Goal: Information Seeking & Learning: Compare options

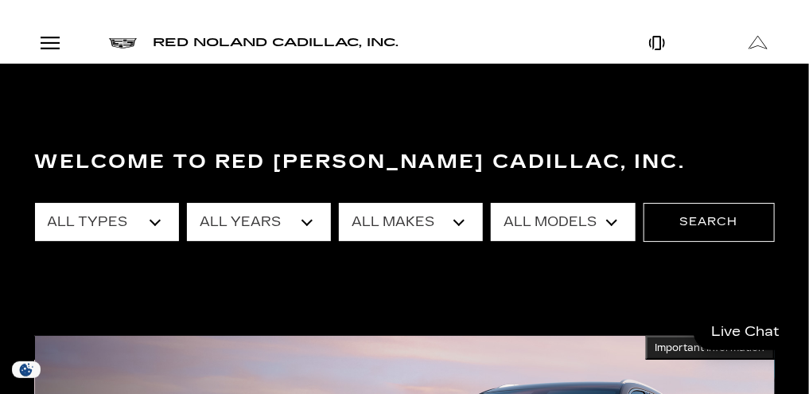
click at [0, 0] on link "Show New" at bounding box center [0, 0] width 0 height 0
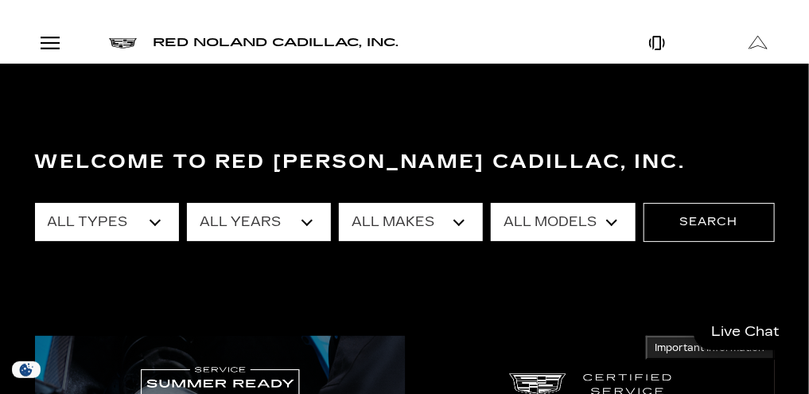
click at [0, 0] on link "OPTIQ" at bounding box center [0, 0] width 0 height 0
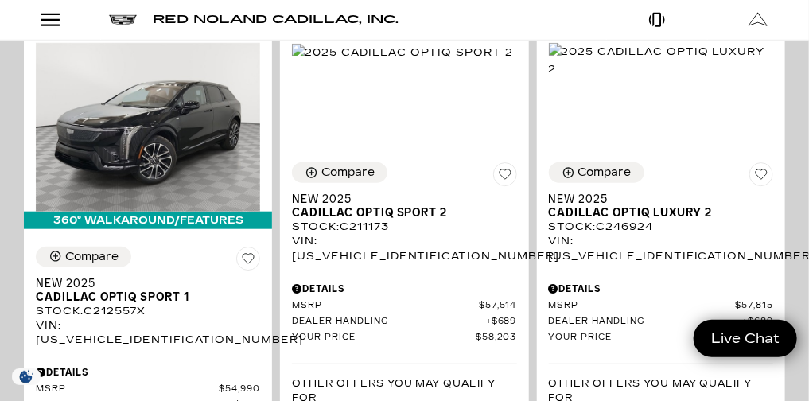
scroll to position [298, 0]
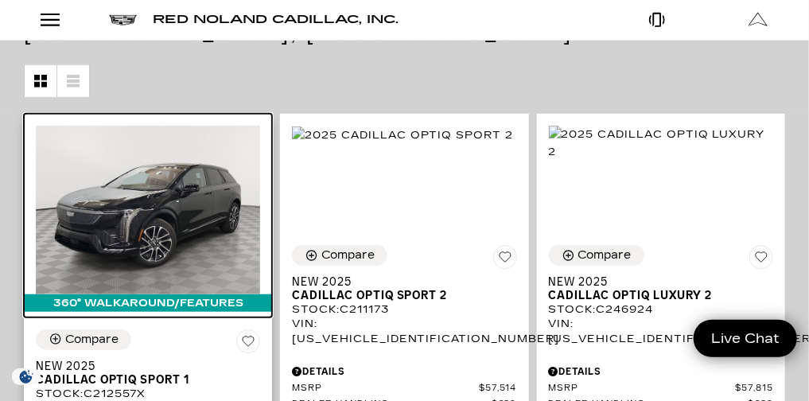
click at [260, 191] on img at bounding box center [148, 210] width 224 height 169
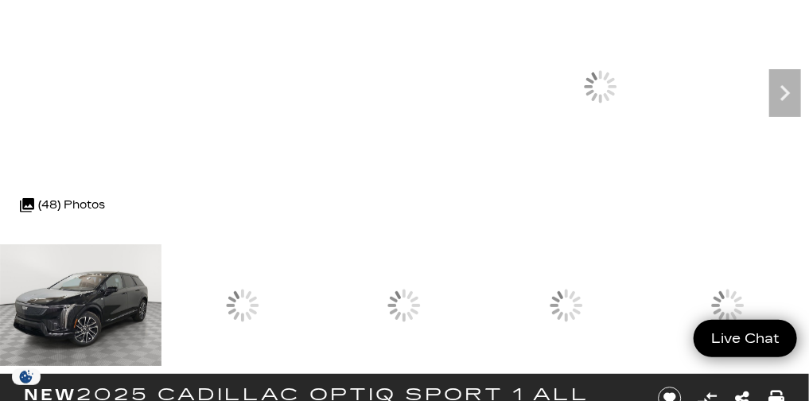
scroll to position [116, 0]
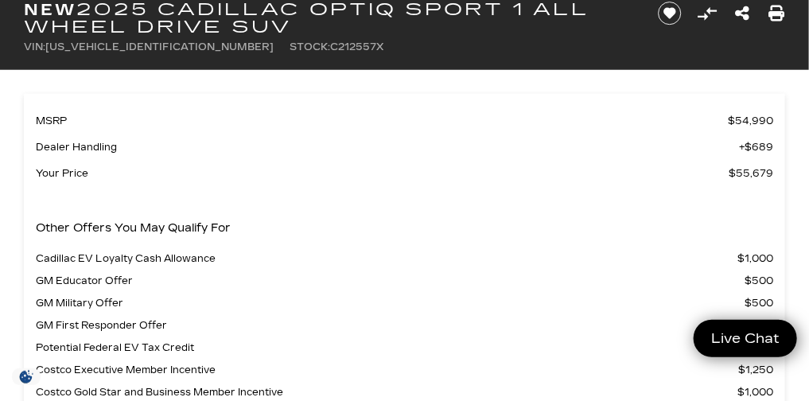
scroll to position [0, 0]
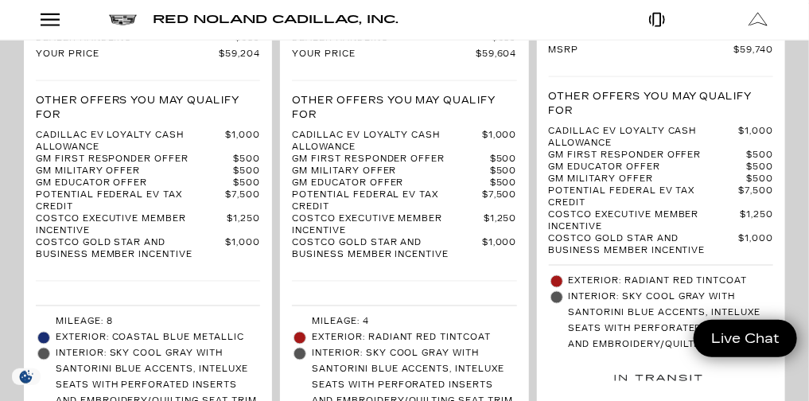
scroll to position [4551, 0]
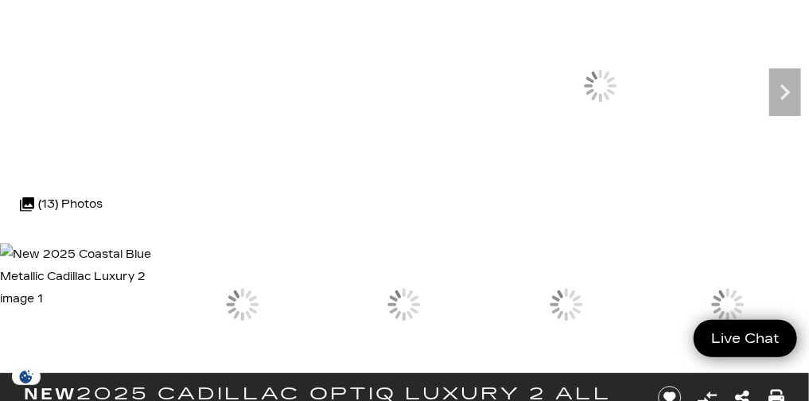
scroll to position [93, 0]
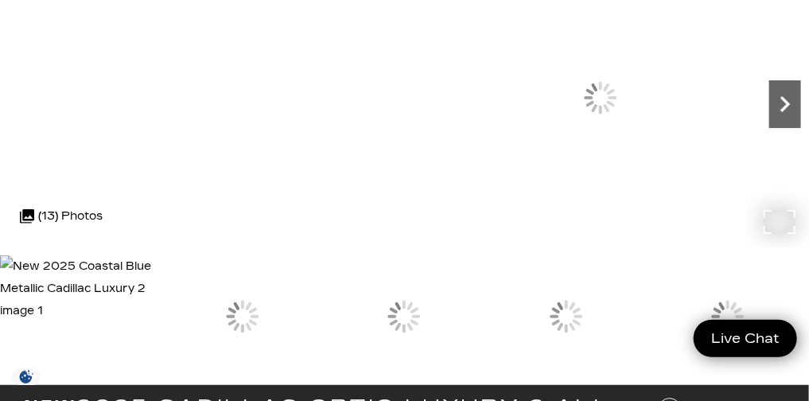
click at [769, 120] on icon "Next" at bounding box center [785, 104] width 32 height 32
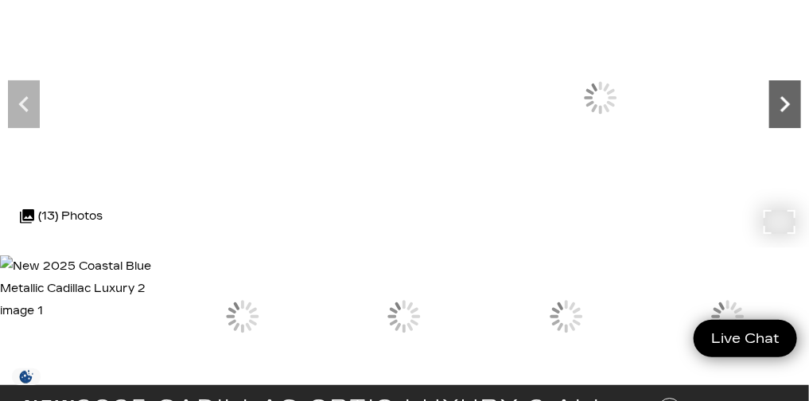
click at [769, 120] on icon "Next" at bounding box center [785, 104] width 32 height 32
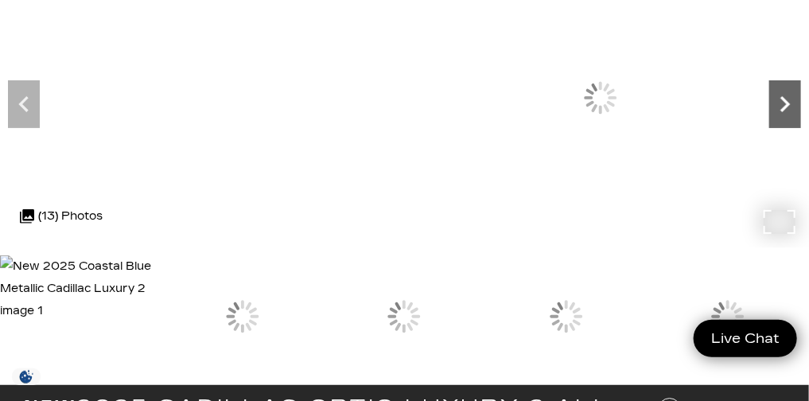
click at [769, 120] on icon "Next" at bounding box center [785, 104] width 32 height 32
click at [780, 112] on icon "Next" at bounding box center [785, 104] width 10 height 16
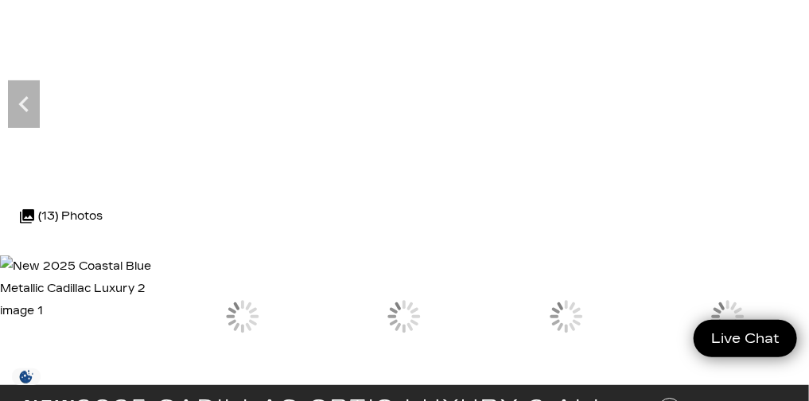
scroll to position [57, 0]
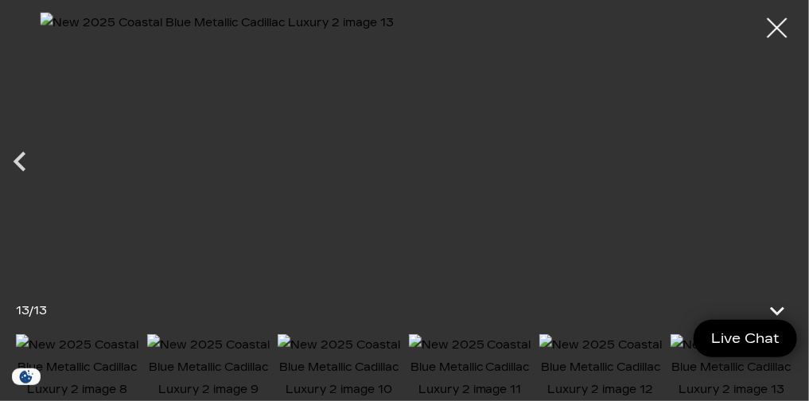
click at [212, 335] on img at bounding box center [208, 367] width 123 height 67
click at [798, 150] on icon "Next" at bounding box center [789, 162] width 40 height 40
click at [792, 153] on icon "Next" at bounding box center [790, 161] width 12 height 20
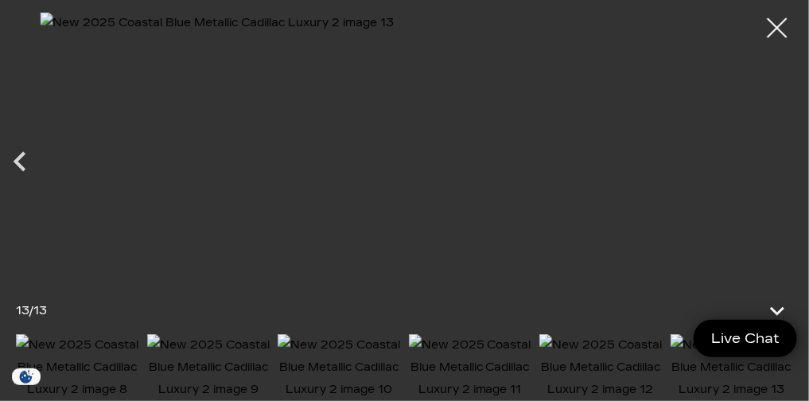
click at [792, 153] on div at bounding box center [404, 151] width 809 height 278
click at [779, 34] on div at bounding box center [778, 28] width 42 height 42
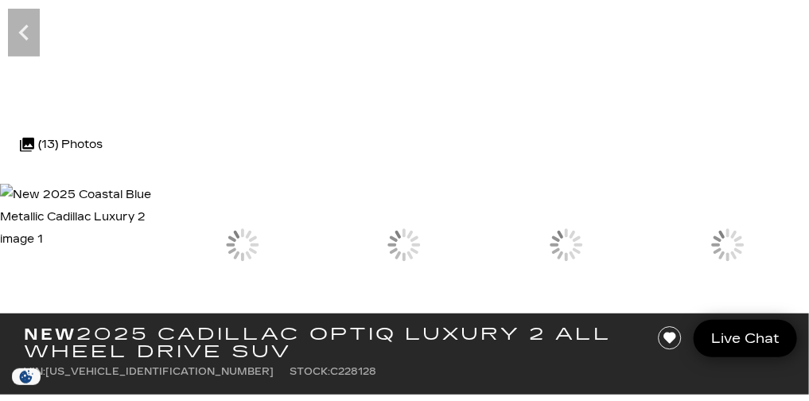
scroll to position [0, 0]
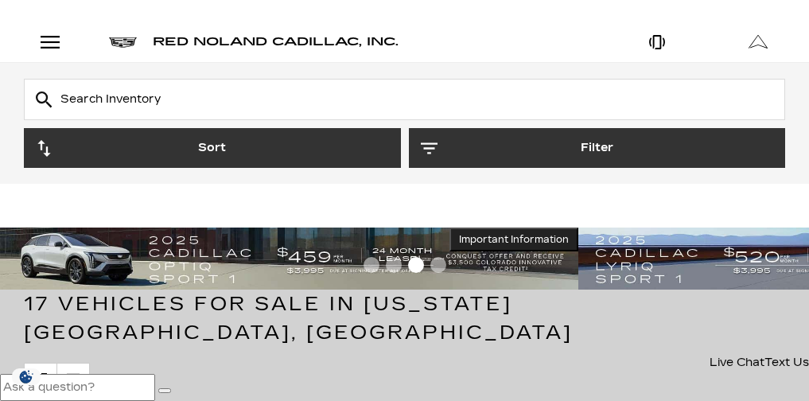
scroll to position [300, 0]
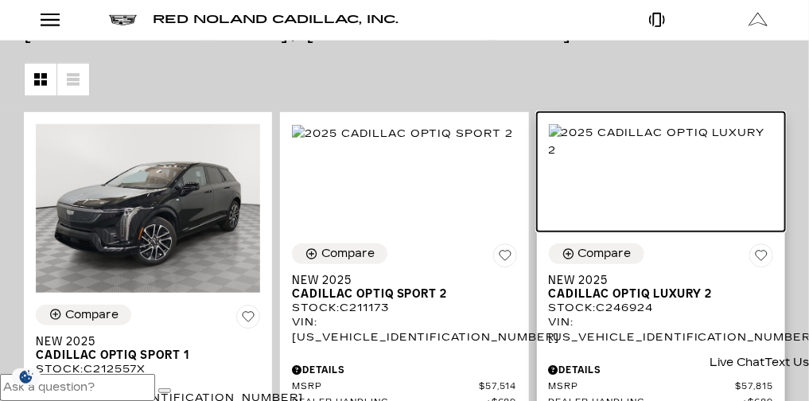
click at [710, 159] on img at bounding box center [661, 141] width 224 height 35
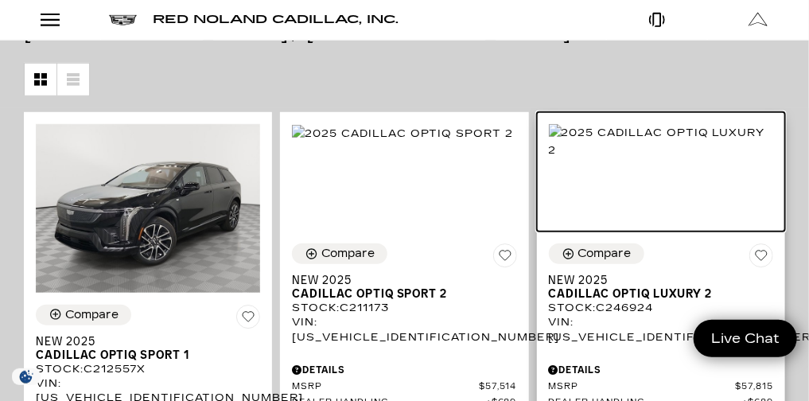
scroll to position [0, 0]
click at [710, 159] on img at bounding box center [661, 141] width 224 height 35
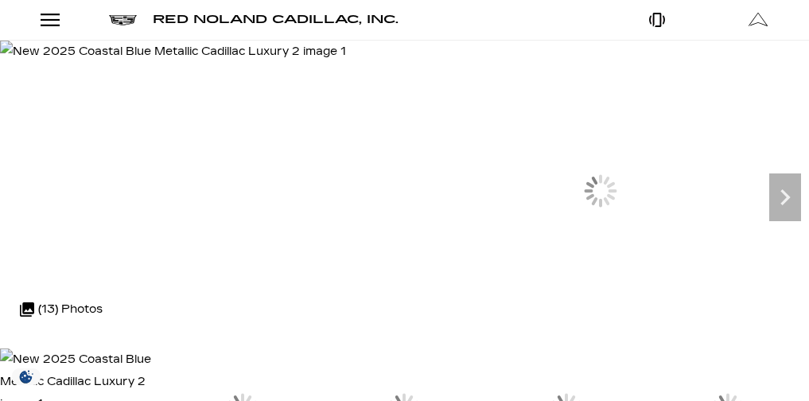
click at [769, 213] on icon "Next" at bounding box center [785, 197] width 32 height 32
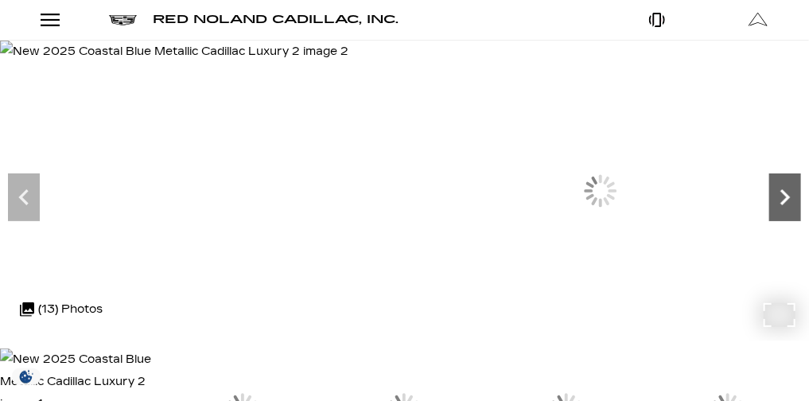
click at [769, 213] on icon "Next" at bounding box center [785, 197] width 32 height 32
click at [197, 63] on img at bounding box center [174, 52] width 348 height 22
click at [221, 63] on img at bounding box center [174, 52] width 348 height 22
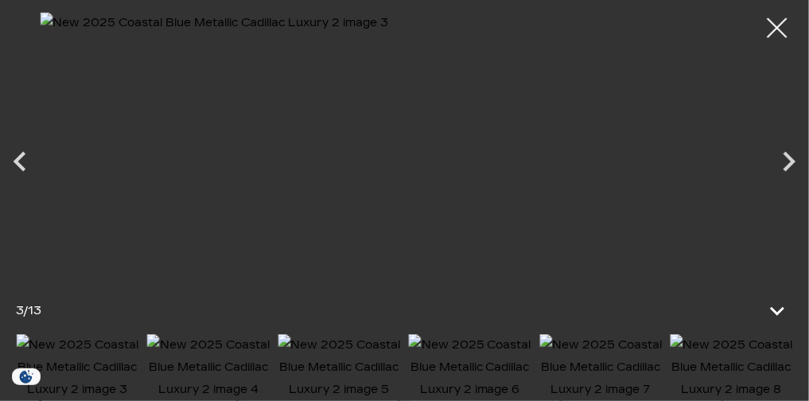
click at [407, 188] on img at bounding box center [405, 151] width 730 height 278
click at [381, 208] on img at bounding box center [405, 151] width 730 height 278
click at [788, 150] on icon "Next" at bounding box center [789, 162] width 40 height 40
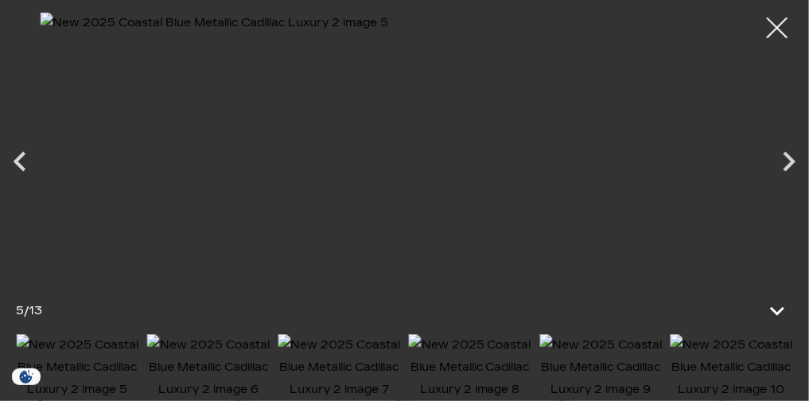
click at [775, 26] on div at bounding box center [778, 28] width 42 height 42
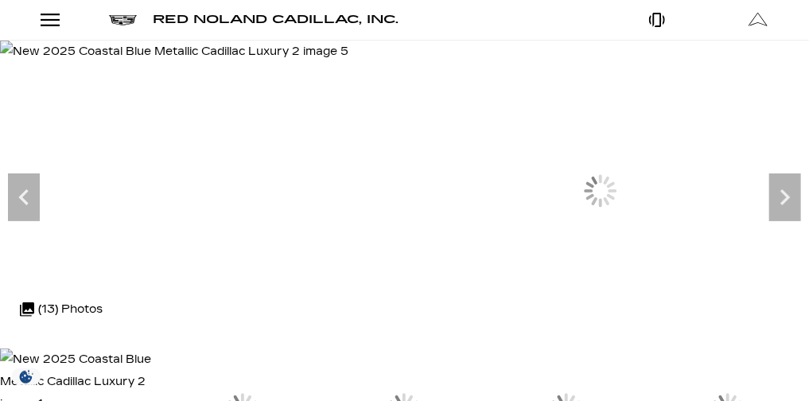
click at [0, 0] on button "Show More" at bounding box center [0, 0] width 0 height 0
click at [0, 0] on link "Cadillac Certified Pre-Owned" at bounding box center [0, 0] width 0 height 0
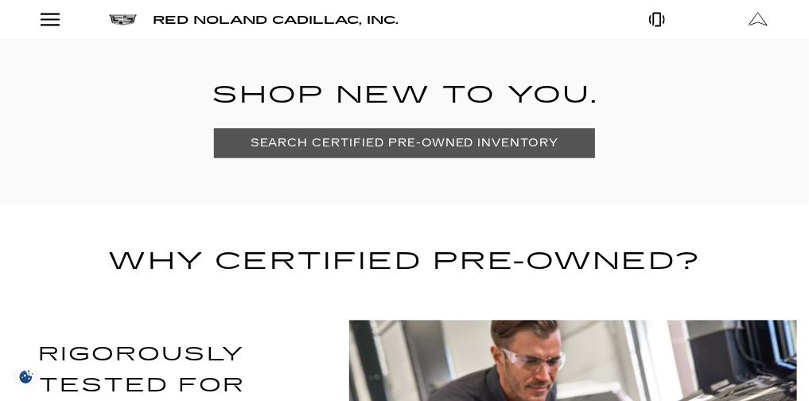
scroll to position [971, 0]
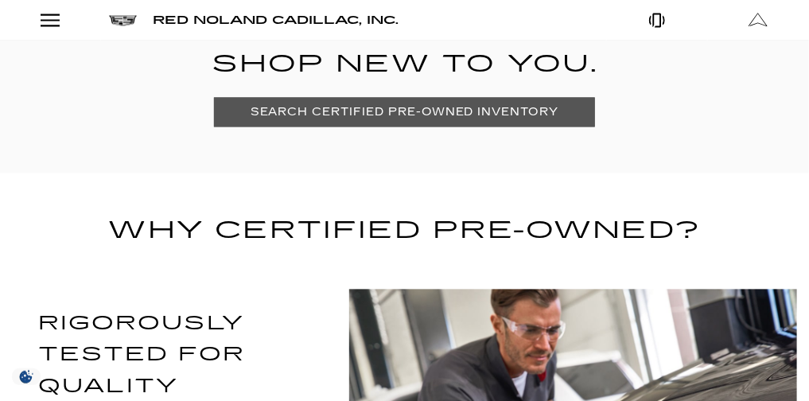
click at [715, 84] on h2 "SHOP NEW TO YOU." at bounding box center [405, 65] width 740 height 40
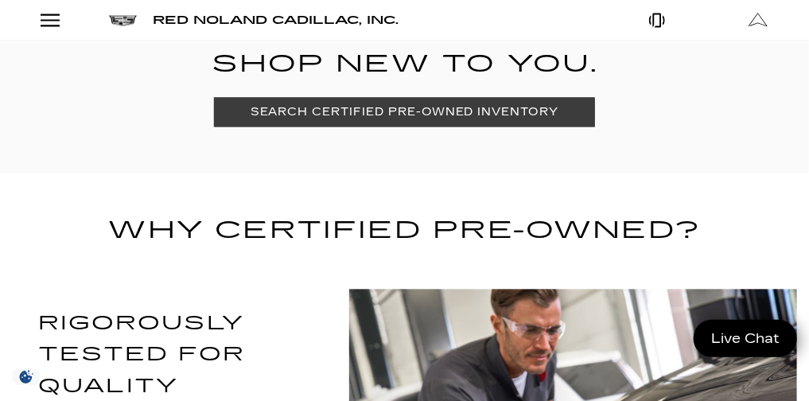
click at [486, 126] on link "SEARCH CERTIFIED PRE-OWNED INVENTORY" at bounding box center [404, 111] width 381 height 29
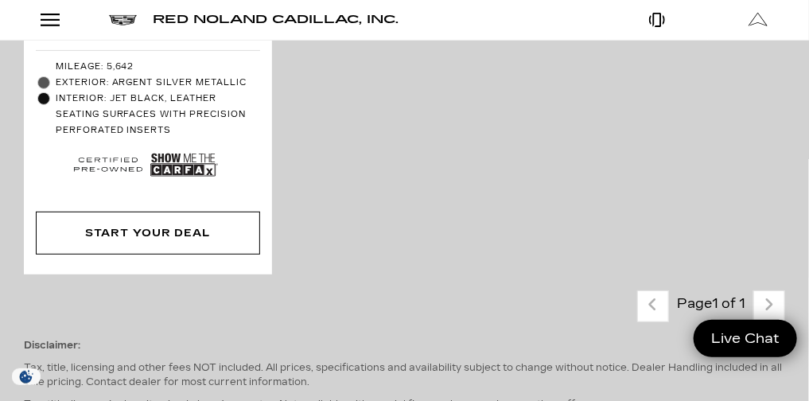
scroll to position [2263, 0]
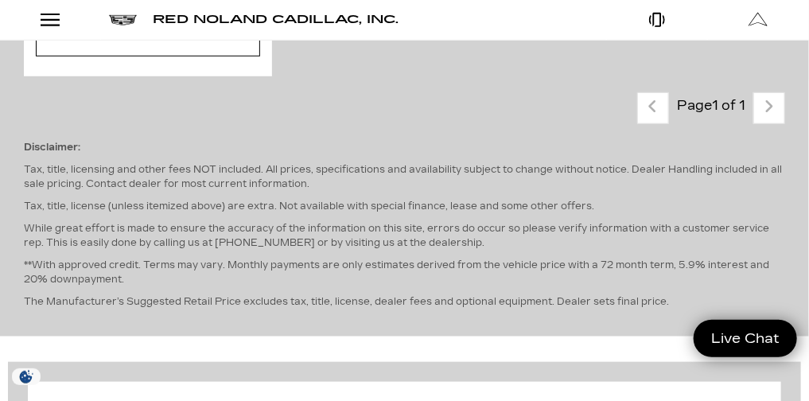
click at [0, 0] on button "Show More" at bounding box center [0, 0] width 0 height 0
click at [0, 0] on link "View All Pre-Owned Vehicles" at bounding box center [0, 0] width 0 height 0
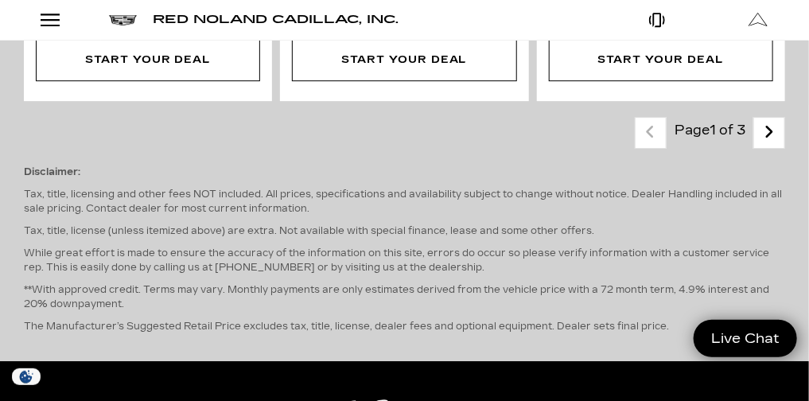
scroll to position [5453, 0]
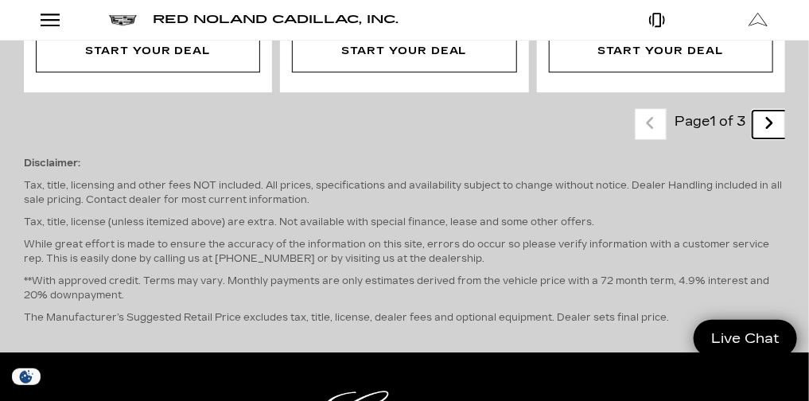
click at [775, 136] on icon "next page" at bounding box center [770, 123] width 10 height 25
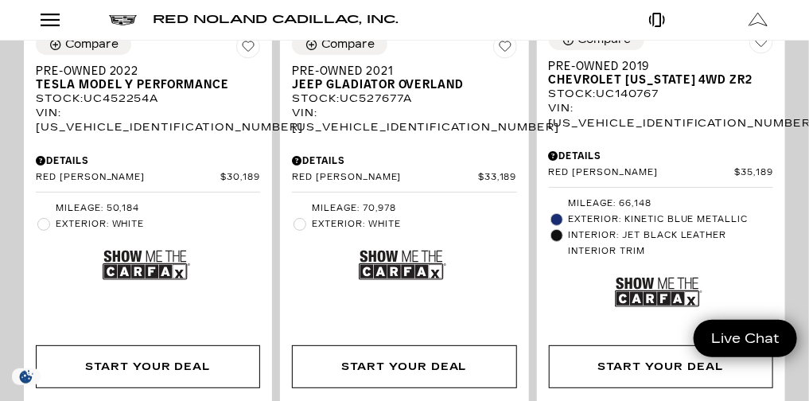
scroll to position [3716, 0]
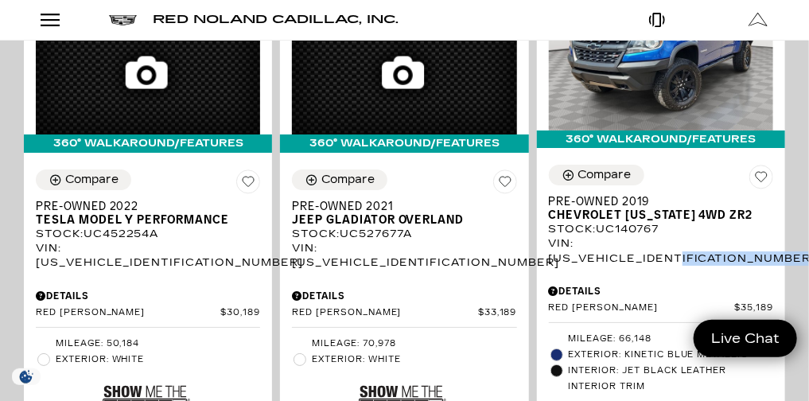
drag, startPoint x: 800, startPoint y: 267, endPoint x: 800, endPoint y: 259, distance: 8.8
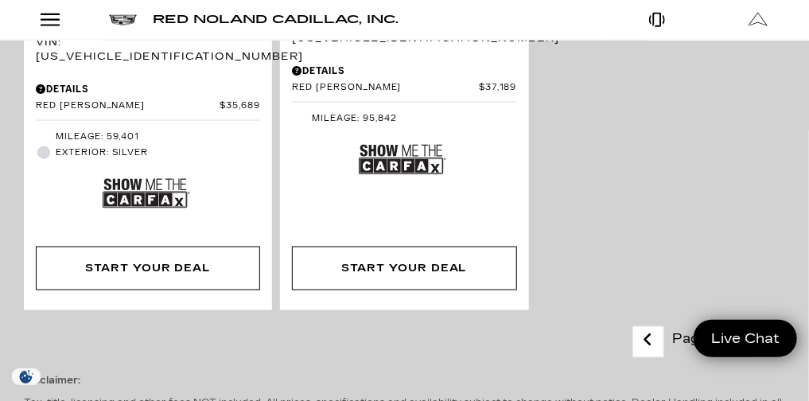
scroll to position [4560, 0]
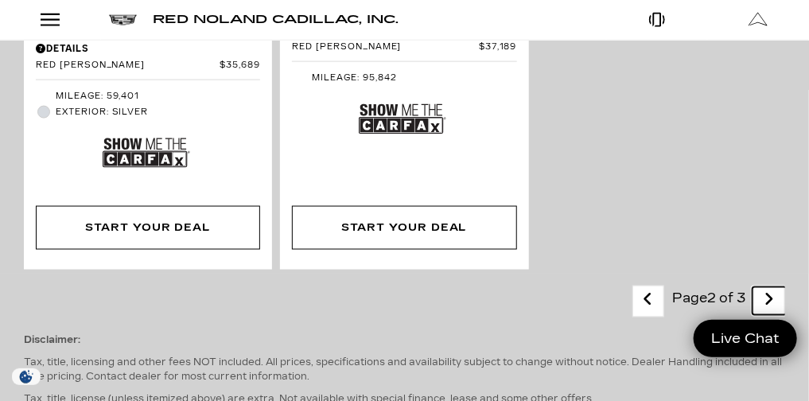
click at [775, 287] on icon "next page" at bounding box center [770, 299] width 10 height 25
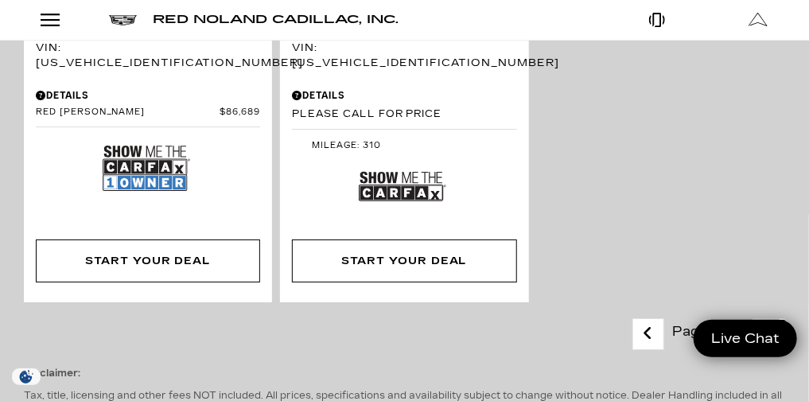
scroll to position [1800, 0]
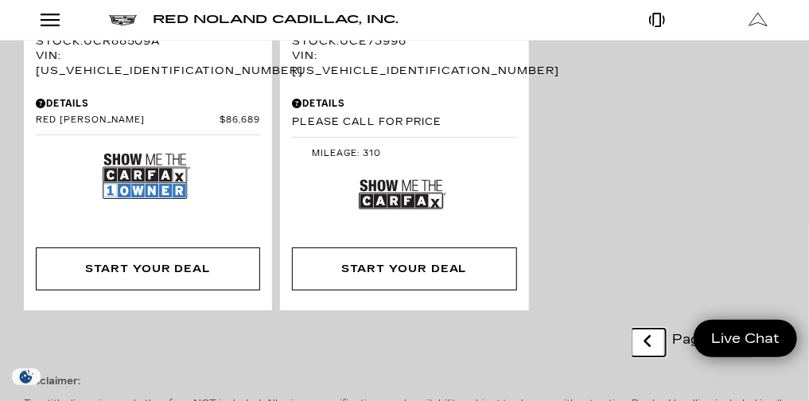
click at [648, 329] on icon "previous page" at bounding box center [649, 341] width 10 height 25
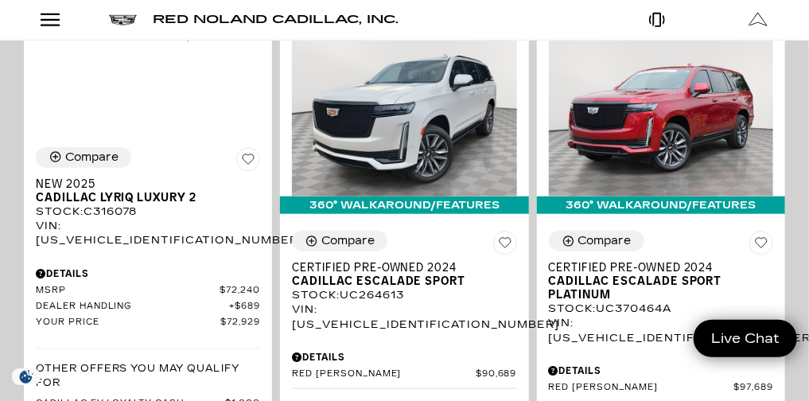
scroll to position [270, 0]
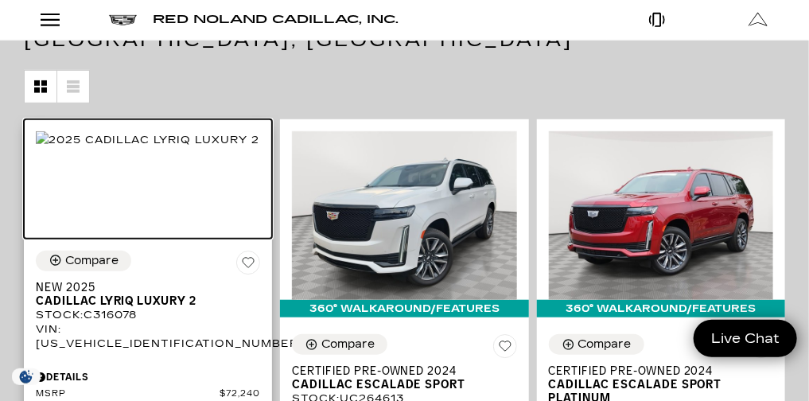
click at [259, 144] on img at bounding box center [148, 140] width 224 height 18
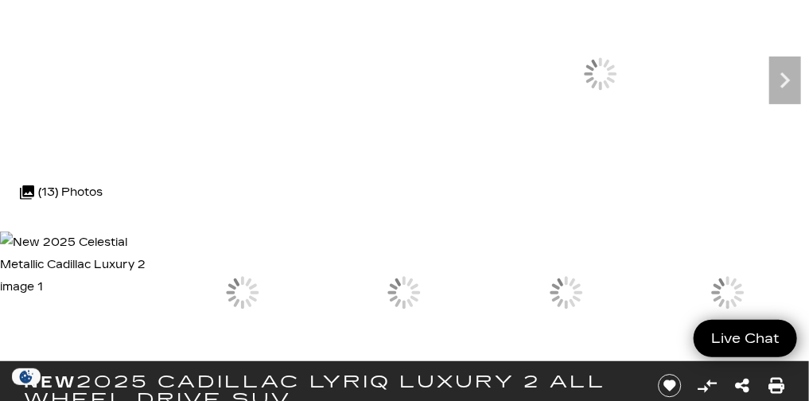
scroll to position [72, 0]
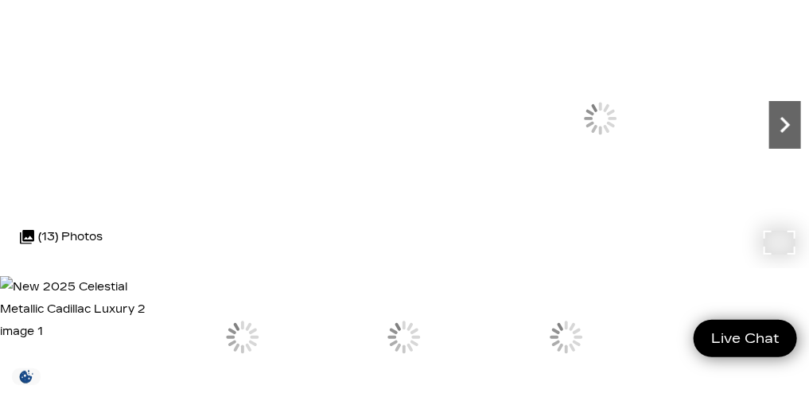
click at [769, 141] on icon "Next" at bounding box center [785, 125] width 32 height 32
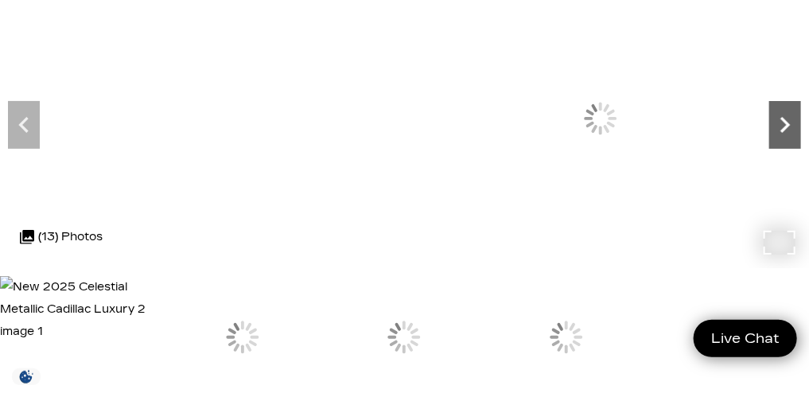
click at [769, 141] on icon "Next" at bounding box center [785, 125] width 32 height 32
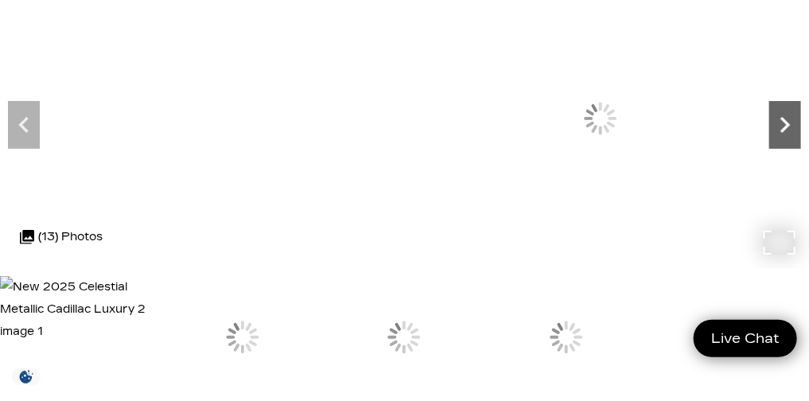
click at [769, 141] on icon "Next" at bounding box center [785, 125] width 32 height 32
